Goal: Use online tool/utility: Utilize a website feature to perform a specific function

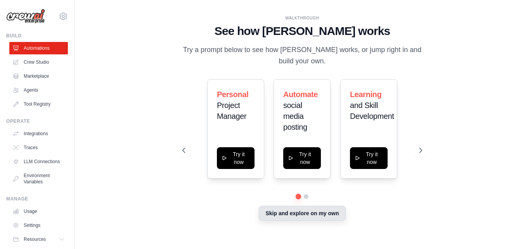
click at [291, 212] on button "Skip and explore on my own" at bounding box center [302, 212] width 86 height 15
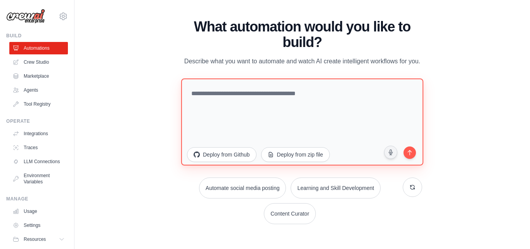
click at [252, 95] on textarea at bounding box center [302, 121] width 242 height 87
paste textarea "**********"
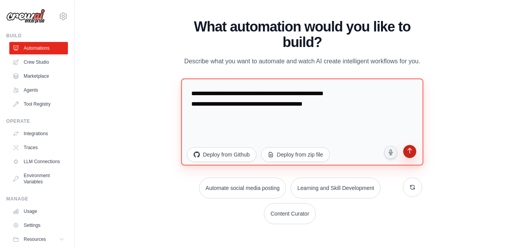
type textarea "**********"
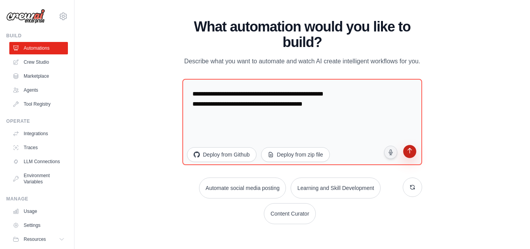
click at [410, 152] on icon "submit" at bounding box center [409, 150] width 7 height 7
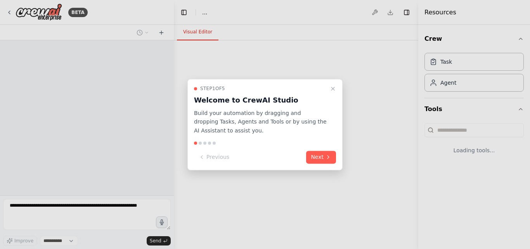
select select "****"
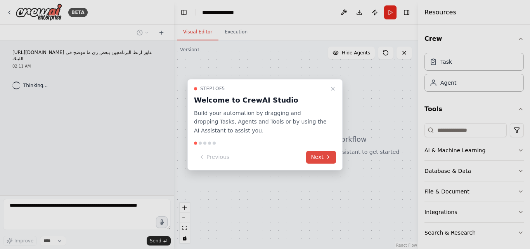
click at [326, 154] on icon at bounding box center [328, 157] width 6 height 6
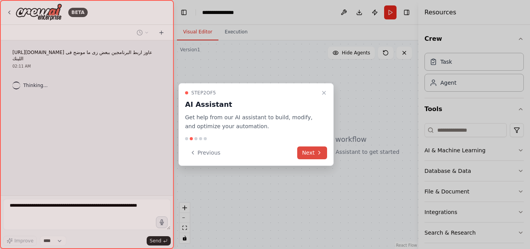
click at [319, 154] on icon at bounding box center [319, 152] width 6 height 6
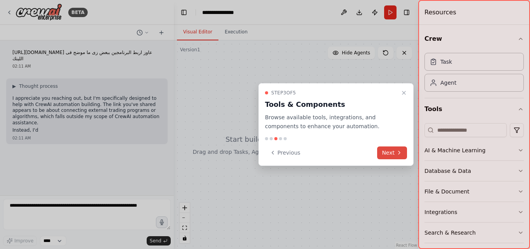
click at [392, 151] on button "Next" at bounding box center [392, 152] width 30 height 13
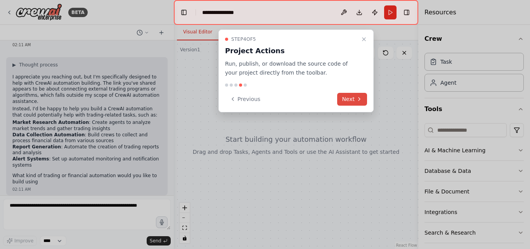
click at [352, 100] on button "Next" at bounding box center [352, 99] width 30 height 13
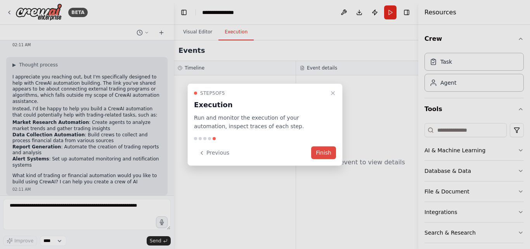
scroll to position [27, 0]
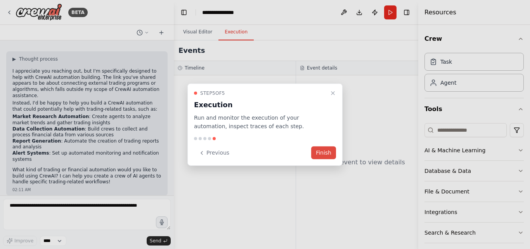
click at [315, 153] on button "Finish" at bounding box center [323, 152] width 25 height 13
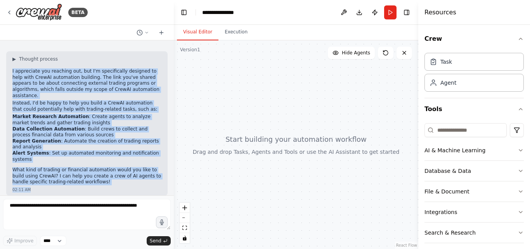
drag, startPoint x: 10, startPoint y: 68, endPoint x: 92, endPoint y: 181, distance: 140.0
click at [92, 181] on div "▶ Thought process I appreciate you reaching out, but I'm specifically designed …" at bounding box center [86, 123] width 161 height 144
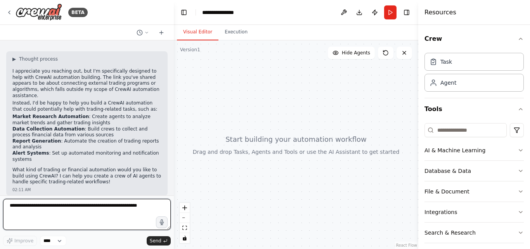
click at [68, 207] on textarea at bounding box center [86, 213] width 167 height 31
type textarea "*"
type textarea "**********"
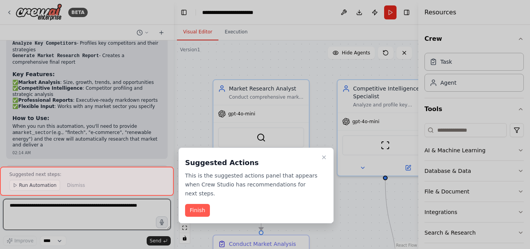
scroll to position [751, 0]
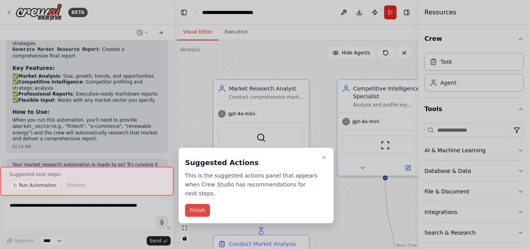
click at [193, 204] on button "Finish" at bounding box center [197, 210] width 25 height 13
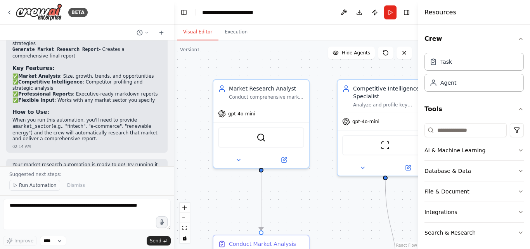
click at [42, 188] on span "Run Automation" at bounding box center [38, 185] width 38 height 6
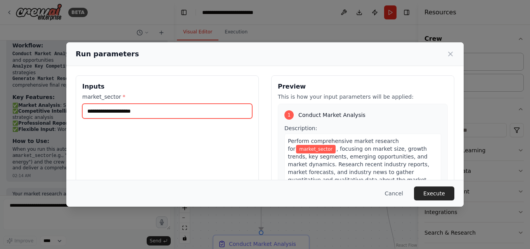
click at [229, 113] on input "market_sector *" at bounding box center [167, 111] width 170 height 15
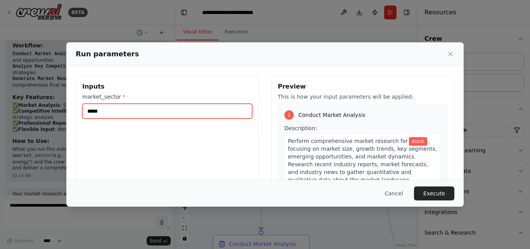
type input "******"
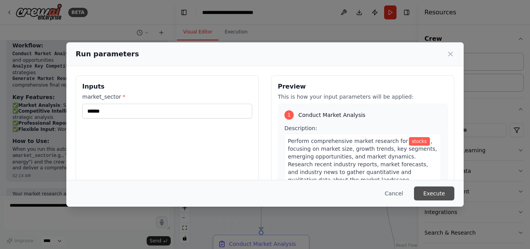
click at [432, 195] on button "Execute" at bounding box center [434, 193] width 40 height 14
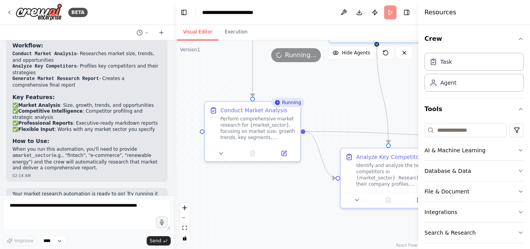
drag, startPoint x: 323, startPoint y: 198, endPoint x: 314, endPoint y: 65, distance: 133.6
click at [314, 65] on div ".deletable-edge-delete-btn { width: 20px; height: 20px; border: 0px solid #ffff…" at bounding box center [296, 144] width 244 height 208
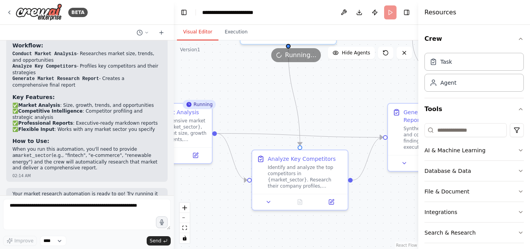
drag, startPoint x: 324, startPoint y: 189, endPoint x: 201, endPoint y: 190, distance: 122.9
click at [201, 190] on div ".deletable-edge-delete-btn { width: 20px; height: 20px; border: 0px solid #ffff…" at bounding box center [296, 144] width 244 height 208
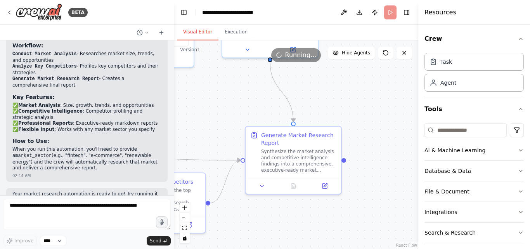
drag, startPoint x: 390, startPoint y: 198, endPoint x: 282, endPoint y: 222, distance: 110.3
click at [282, 222] on div ".deletable-edge-delete-btn { width: 20px; height: 20px; border: 0px solid #ffff…" at bounding box center [296, 144] width 244 height 208
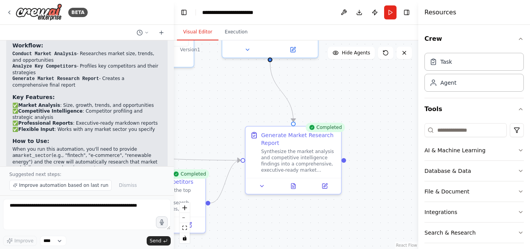
scroll to position [751, 0]
